Goal: Transaction & Acquisition: Book appointment/travel/reservation

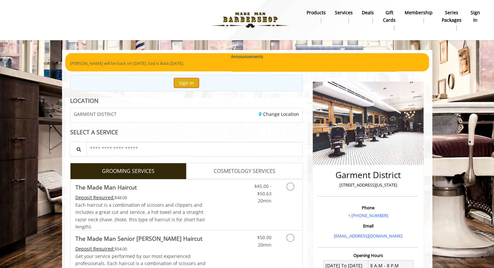
click at [184, 83] on button "Sign In" at bounding box center [186, 82] width 25 height 9
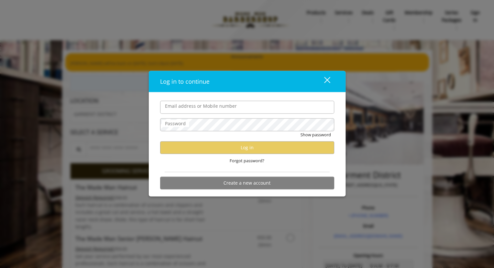
type input "**********"
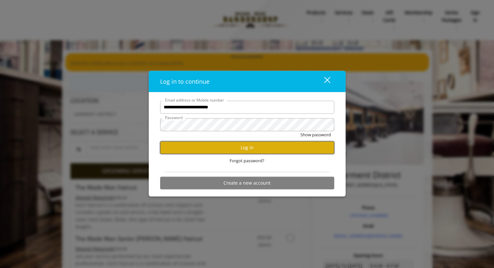
click at [230, 147] on button "Log in" at bounding box center [247, 147] width 174 height 13
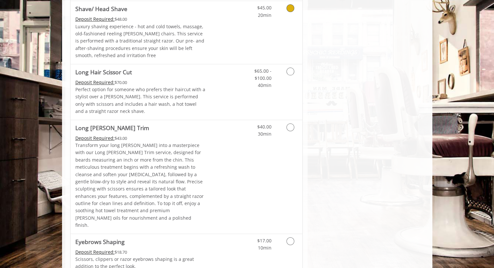
scroll to position [909, 0]
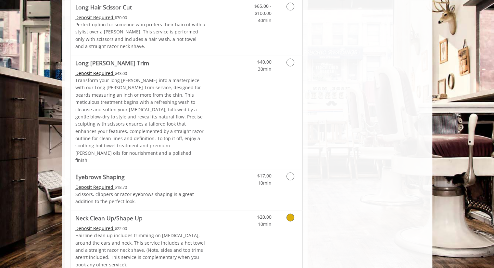
click at [231, 210] on link "Discounted Price" at bounding box center [225, 241] width 39 height 63
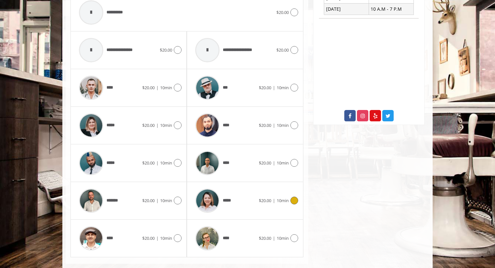
scroll to position [290, 0]
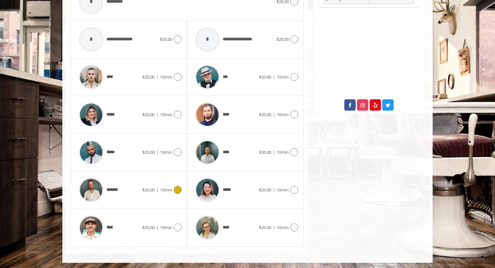
click at [177, 189] on icon at bounding box center [178, 190] width 8 height 8
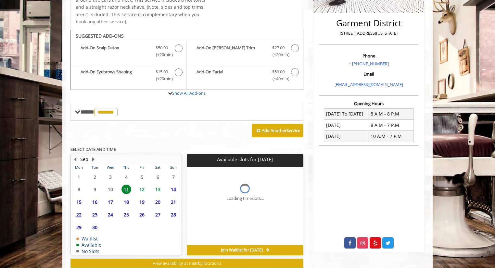
scroll to position [170, 0]
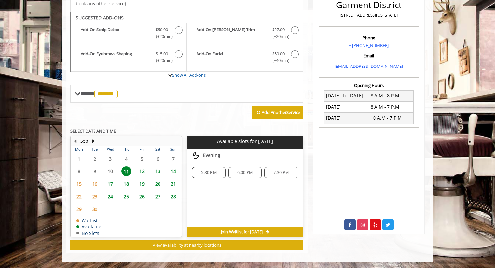
click at [141, 170] on span "12" at bounding box center [142, 171] width 10 height 9
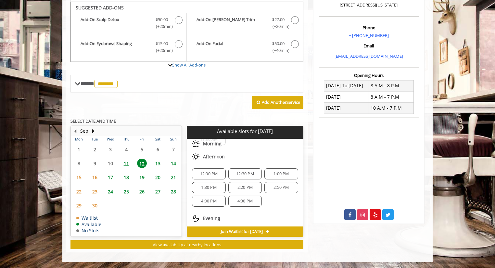
scroll to position [56, 0]
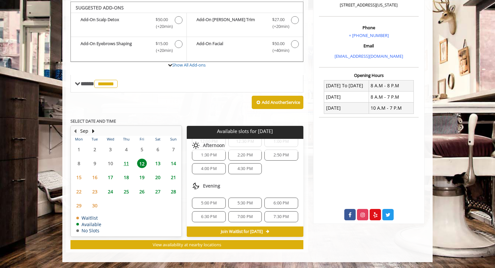
click at [209, 214] on span "6:30 PM" at bounding box center [208, 216] width 15 height 5
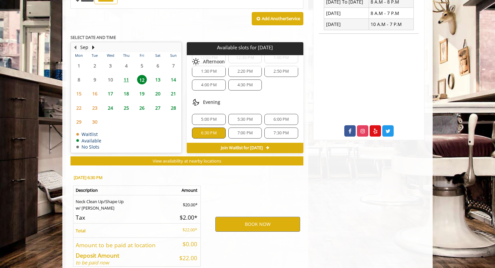
scroll to position [297, 0]
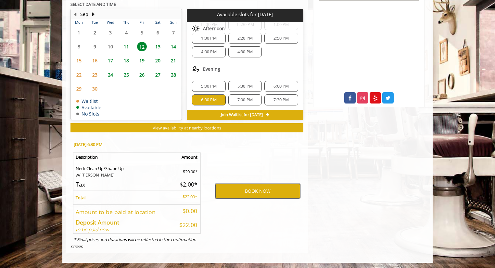
click at [239, 194] on button "BOOK NOW" at bounding box center [257, 191] width 85 height 15
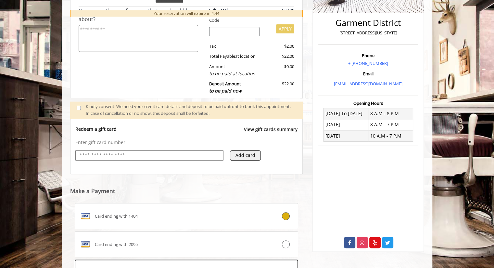
scroll to position [250, 0]
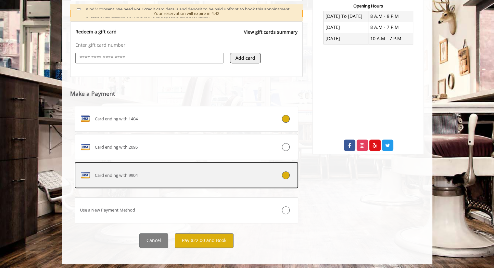
click at [213, 178] on div "Card ending with 9904" at bounding box center [168, 175] width 186 height 10
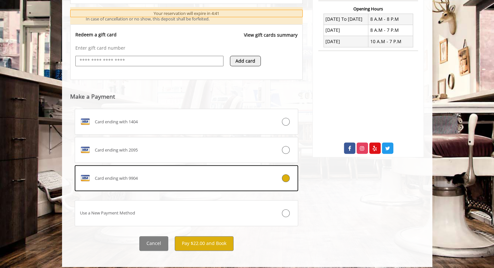
scroll to position [252, 0]
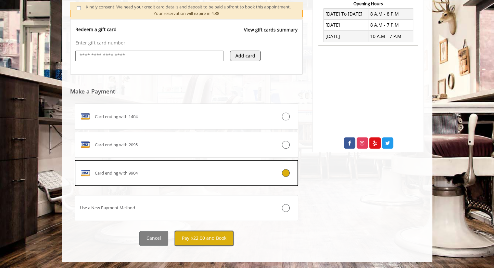
click at [214, 237] on button "Pay $22.00 and Book" at bounding box center [204, 238] width 59 height 15
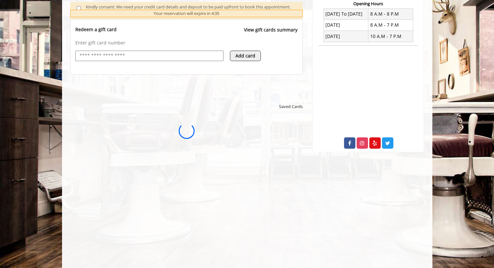
scroll to position [0, 0]
